Goal: Transaction & Acquisition: Purchase product/service

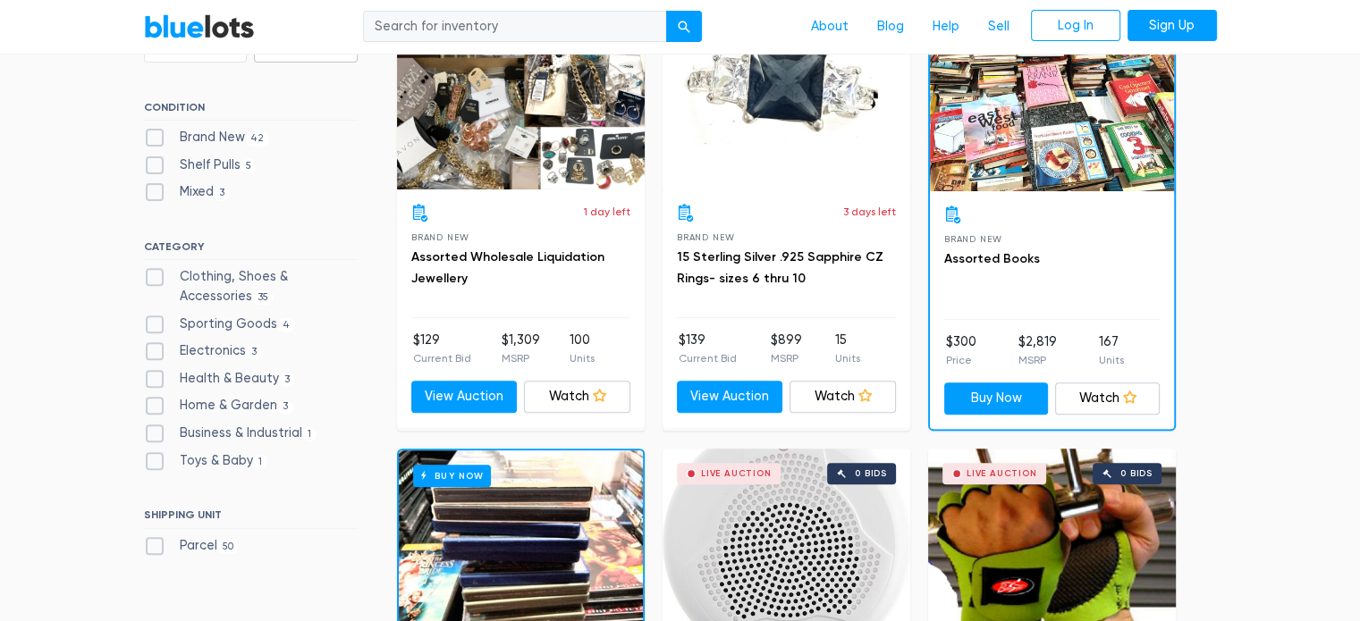
scroll to position [626, 0]
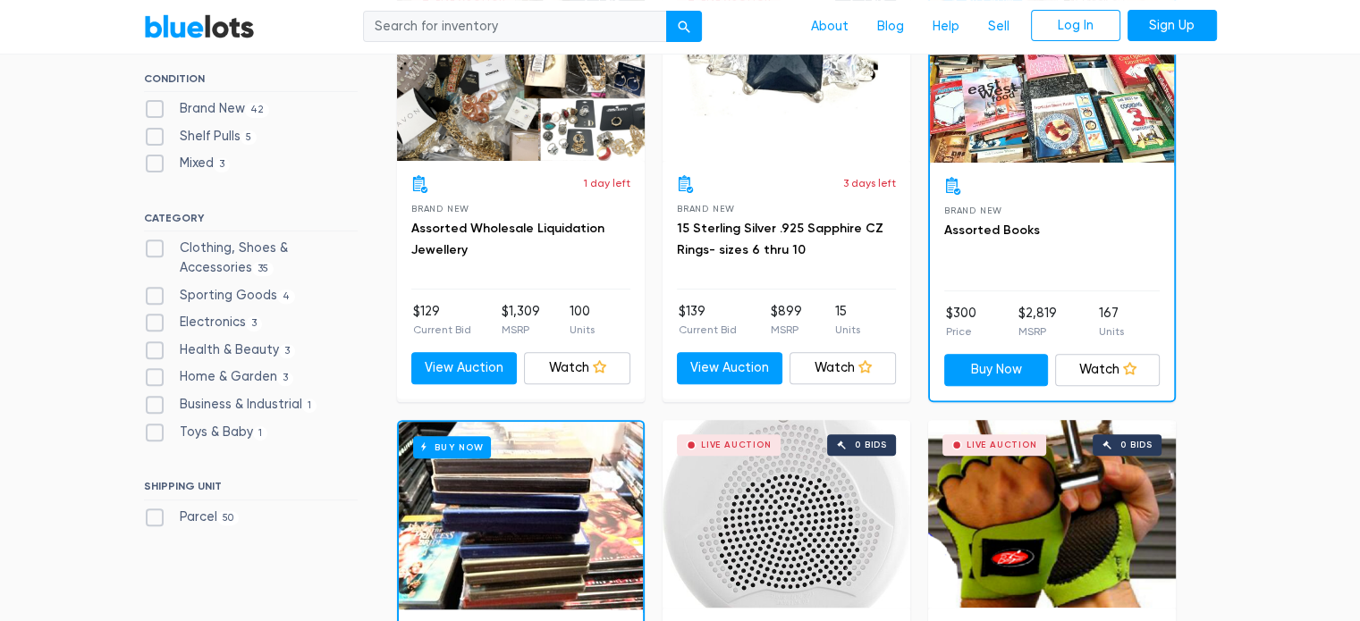
click at [222, 322] on label "Electronics 3" at bounding box center [203, 323] width 119 height 20
click at [156, 322] on input "Electronics 3" at bounding box center [150, 319] width 12 height 12
checkbox input "true"
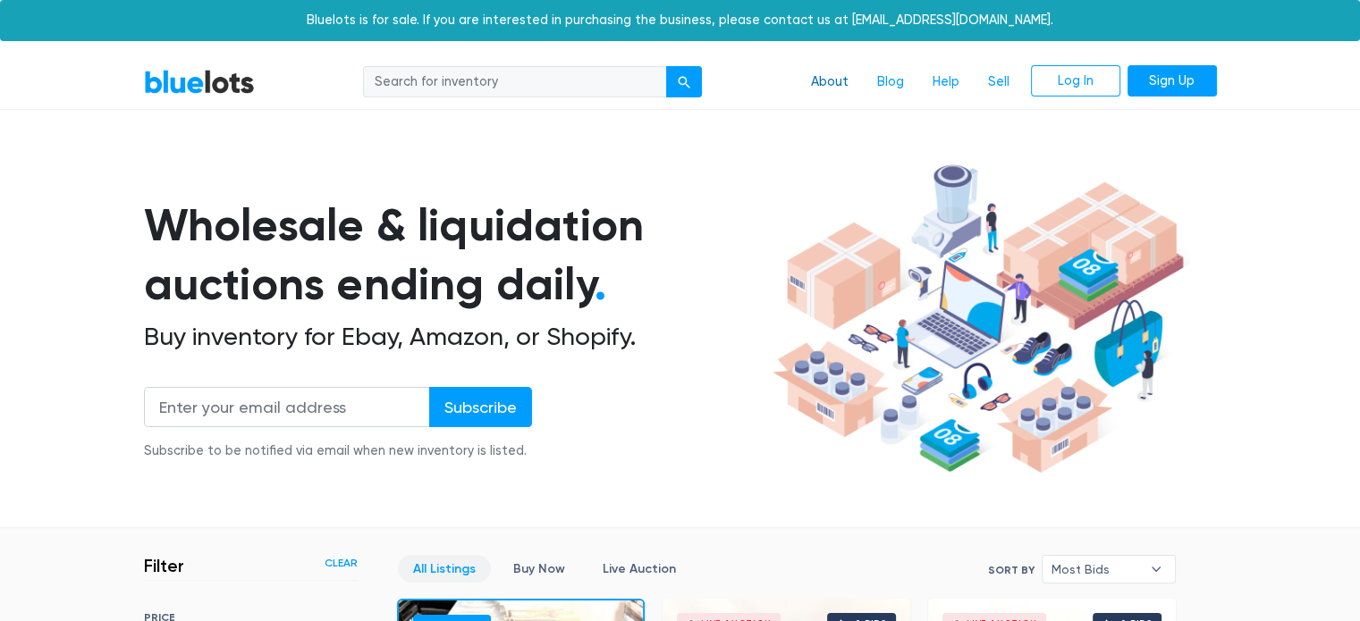
click at [838, 83] on link "About" at bounding box center [830, 82] width 66 height 34
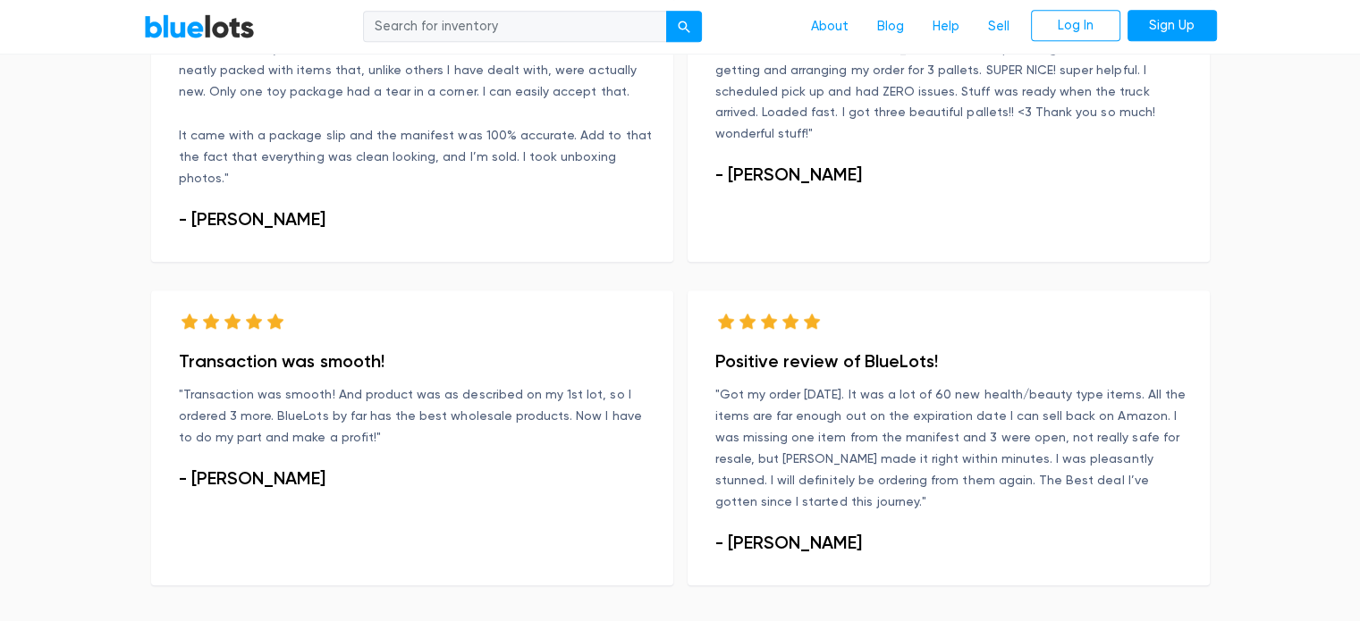
scroll to position [1381, 0]
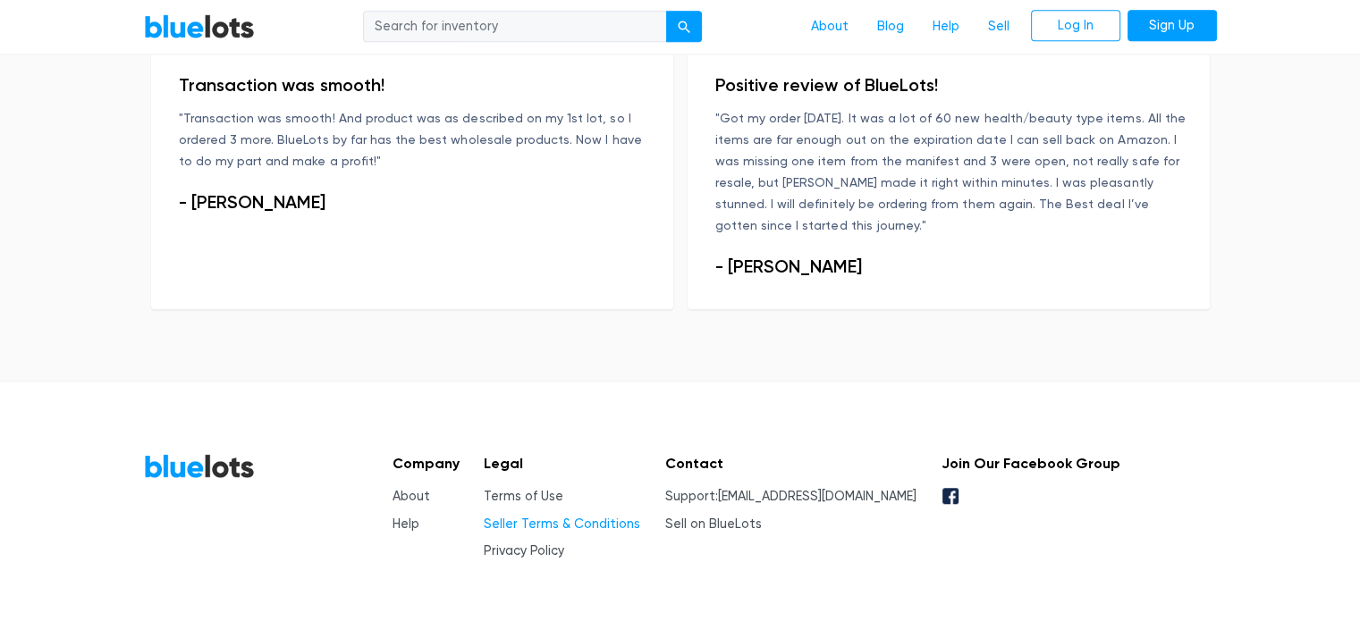
click at [542, 517] on link "Seller Terms & Conditions" at bounding box center [562, 524] width 156 height 15
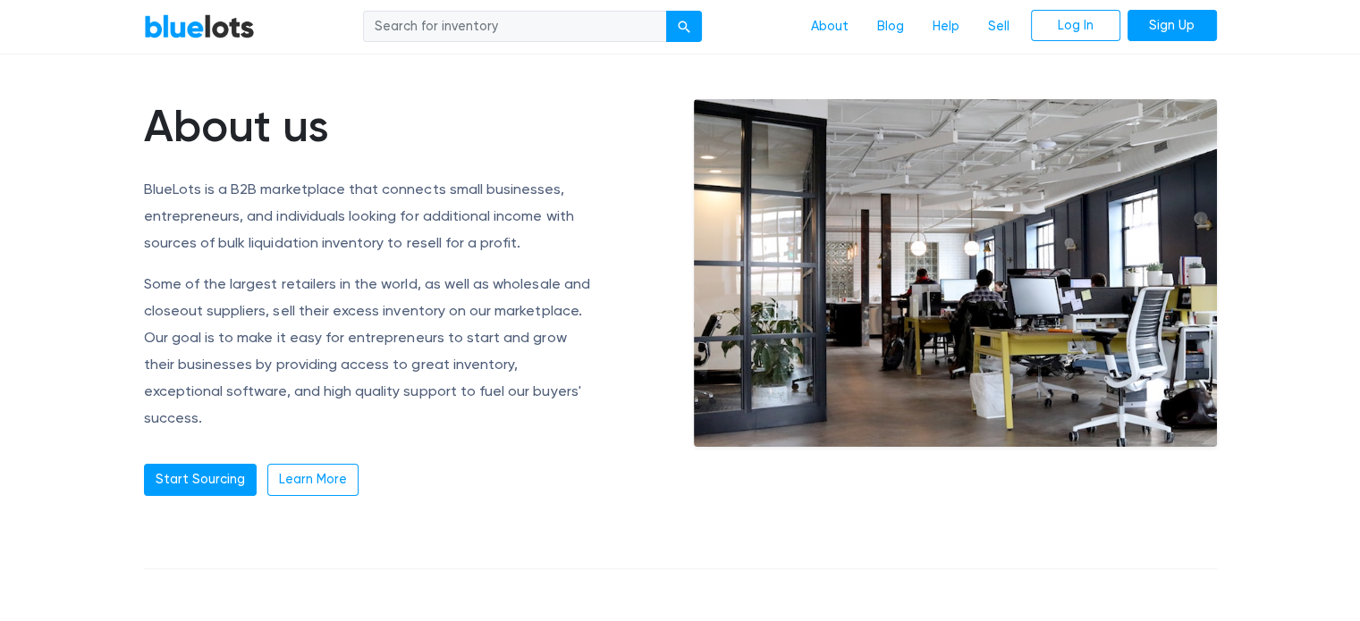
scroll to position [0, 0]
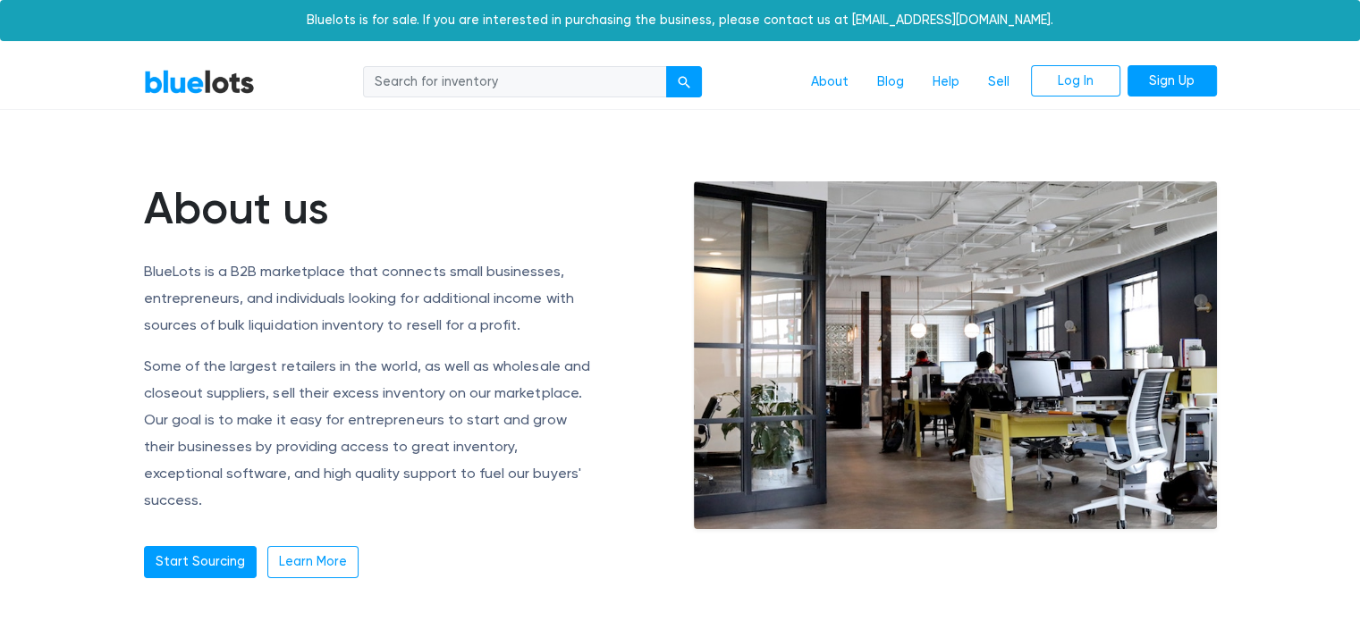
click at [207, 76] on link "BlueLots" at bounding box center [199, 82] width 111 height 26
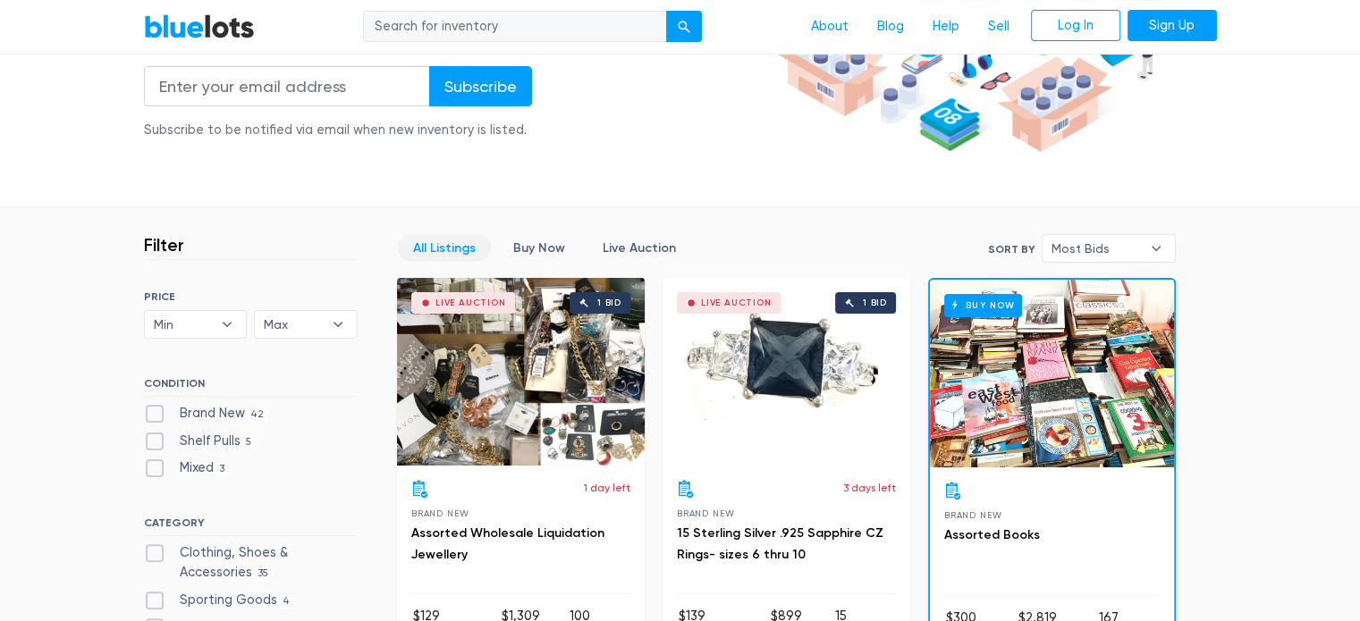
scroll to position [536, 0]
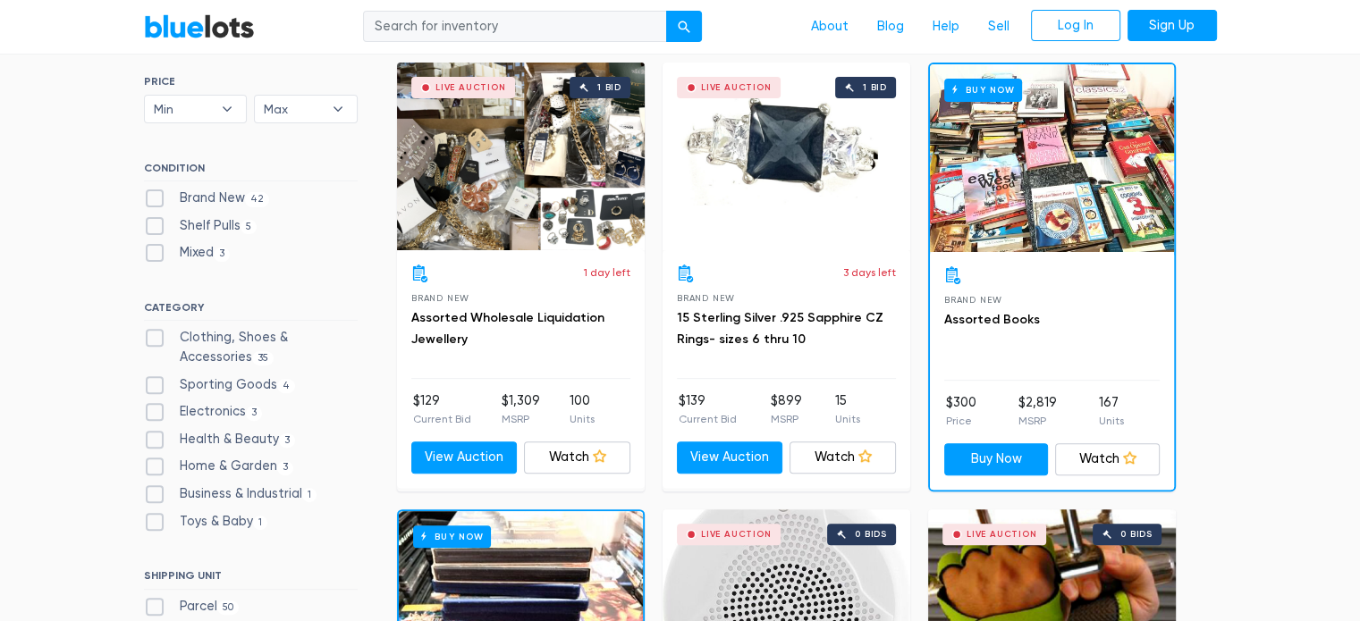
click at [431, 173] on div "Live Auction 1 bid" at bounding box center [521, 157] width 248 height 188
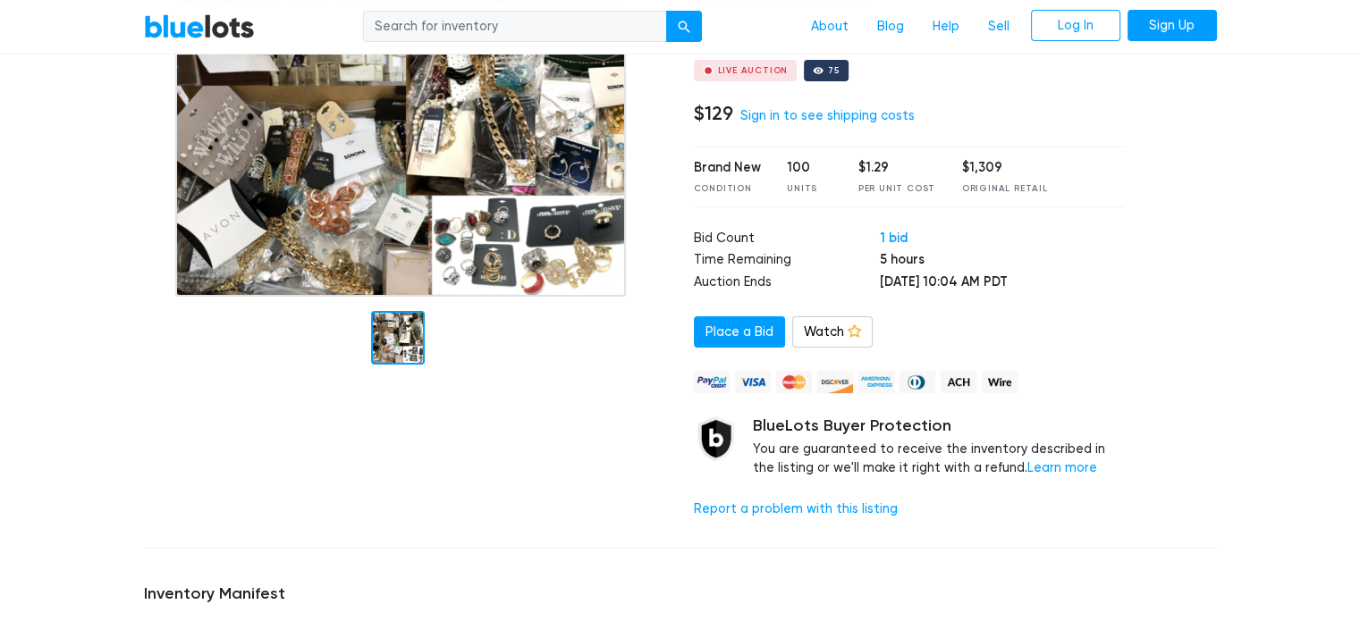
scroll to position [179, 0]
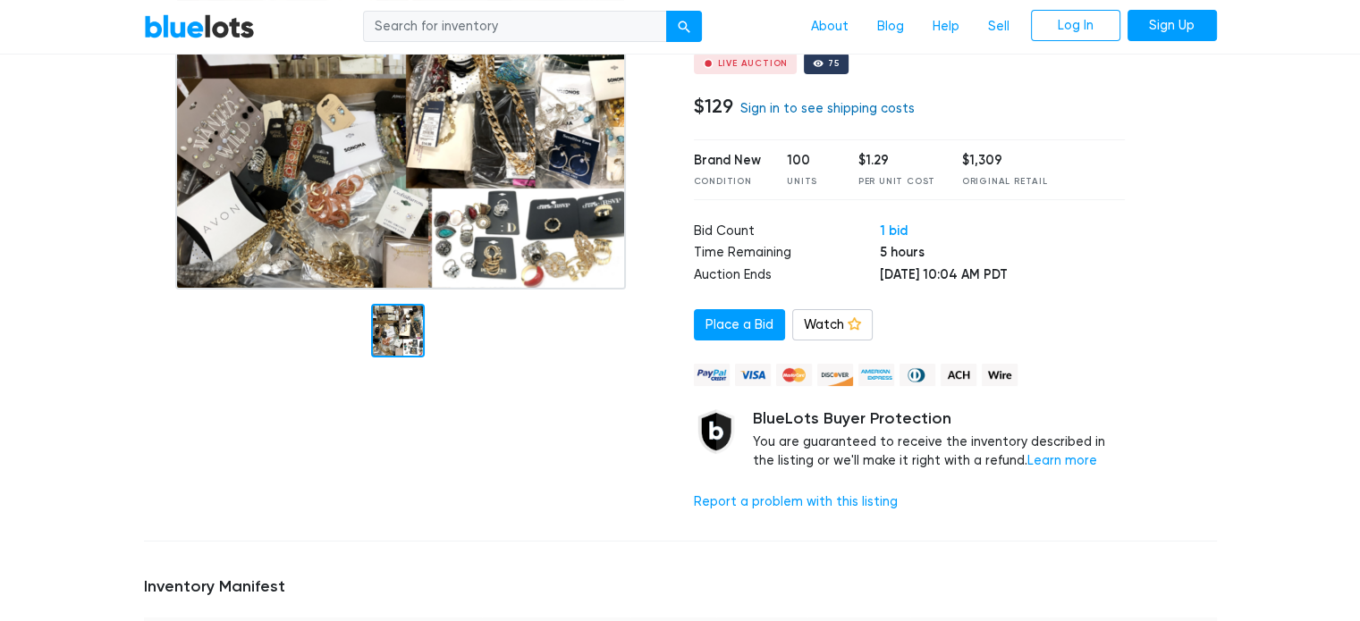
click at [776, 110] on link "Sign in to see shipping costs" at bounding box center [827, 108] width 174 height 15
